Goal: Check status: Check status

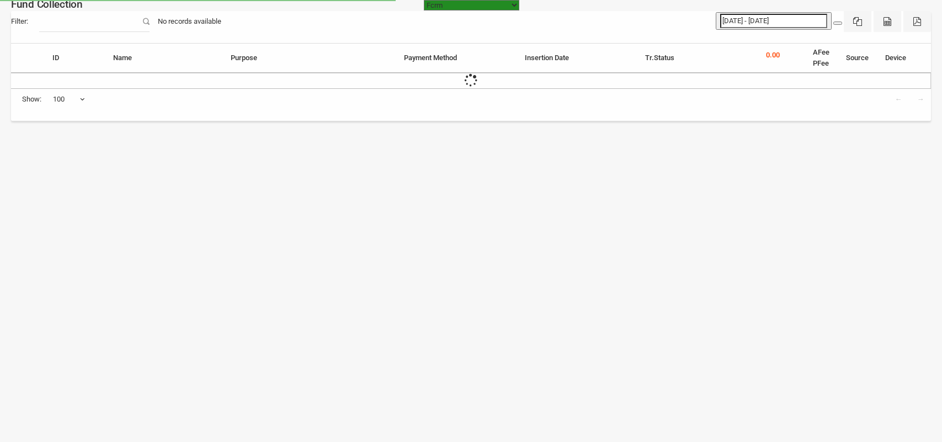
select select "[URL][DOMAIN_NAME]"
select select "100"
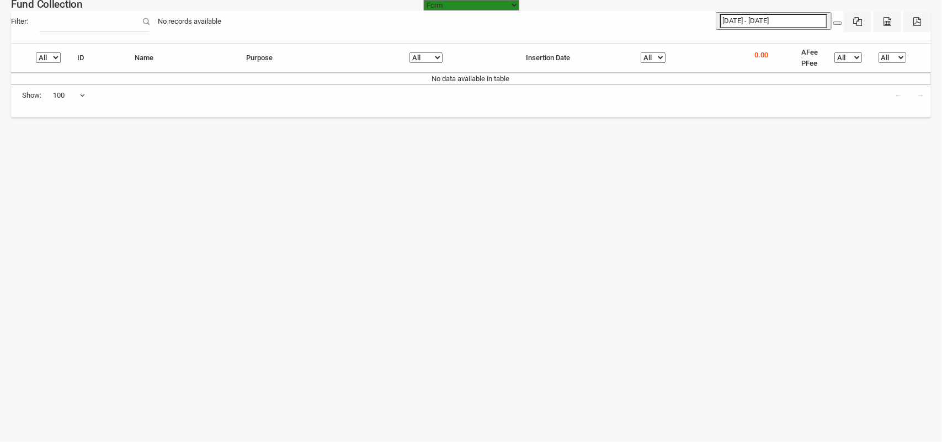
type input "[DATE]"
click at [760, 20] on input "[DATE] - [DATE]" at bounding box center [773, 21] width 107 height 14
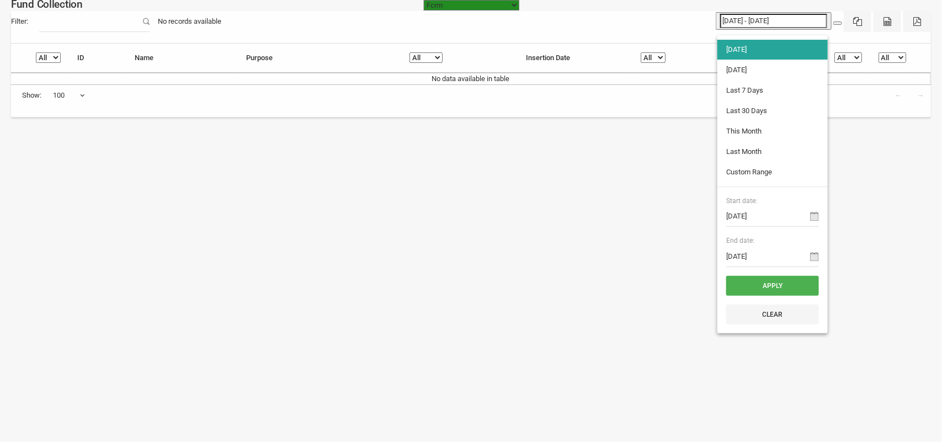
type input "[DATE]"
click at [745, 70] on li "[DATE]" at bounding box center [772, 70] width 110 height 20
type input "[DATE] - [DATE]"
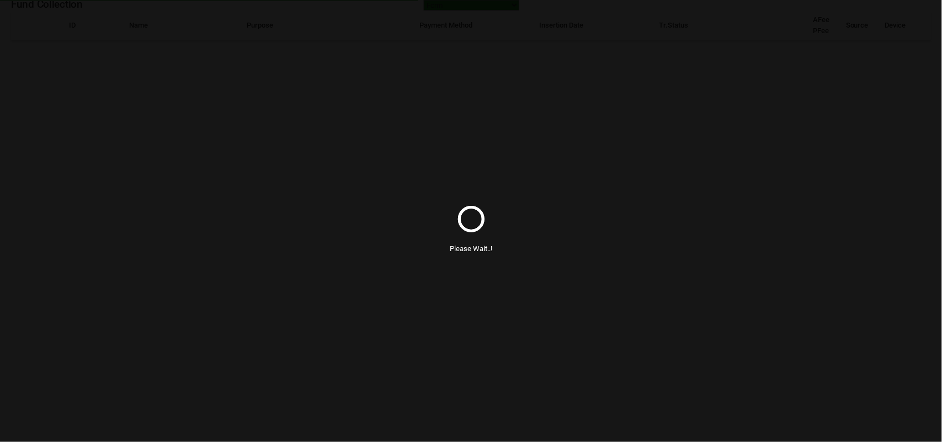
select select "100"
